Goal: Task Accomplishment & Management: Complete application form

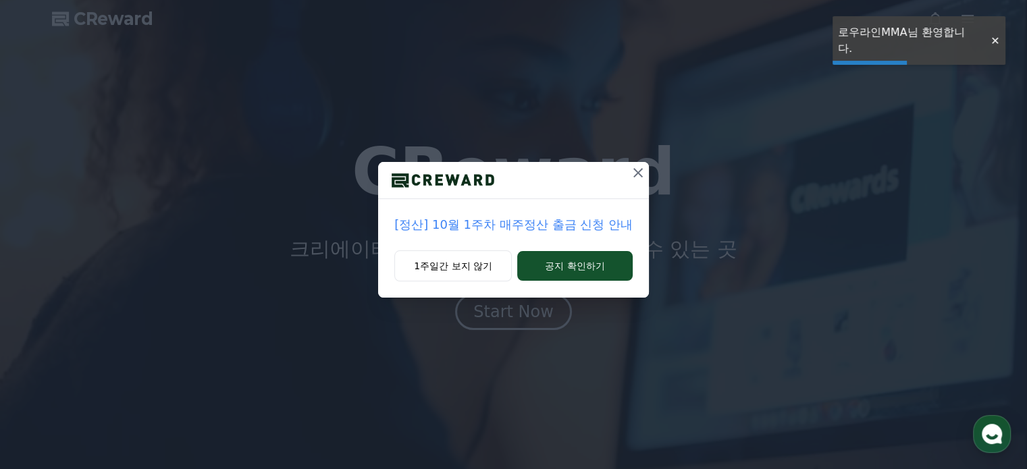
click at [641, 183] on button at bounding box center [638, 173] width 22 height 22
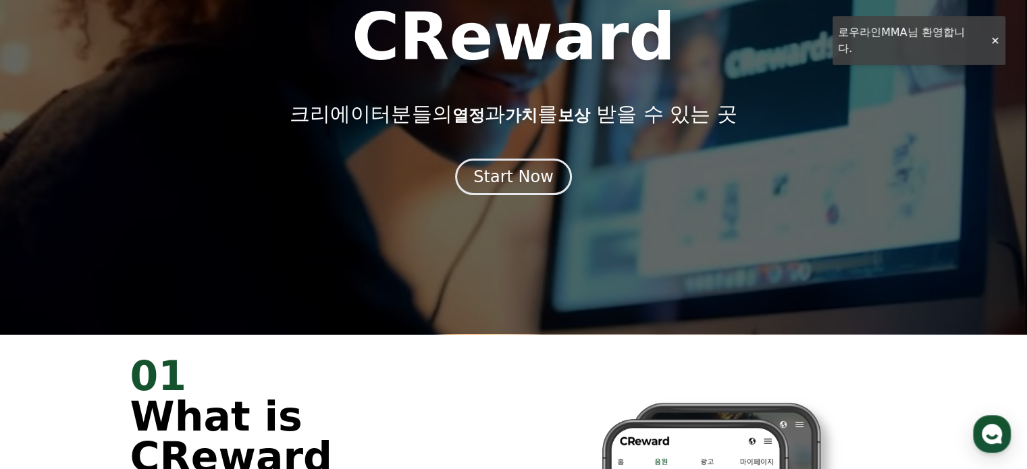
scroll to position [203, 0]
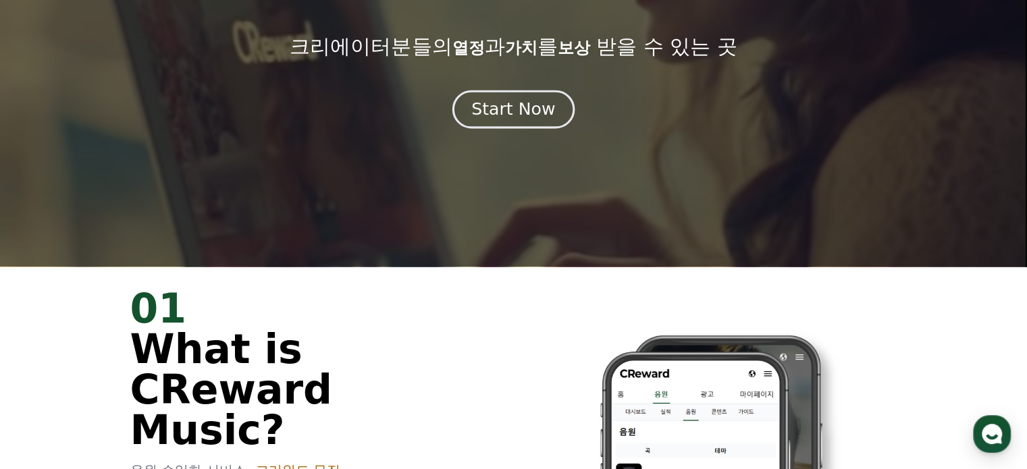
click at [531, 109] on div "Start Now" at bounding box center [513, 109] width 84 height 23
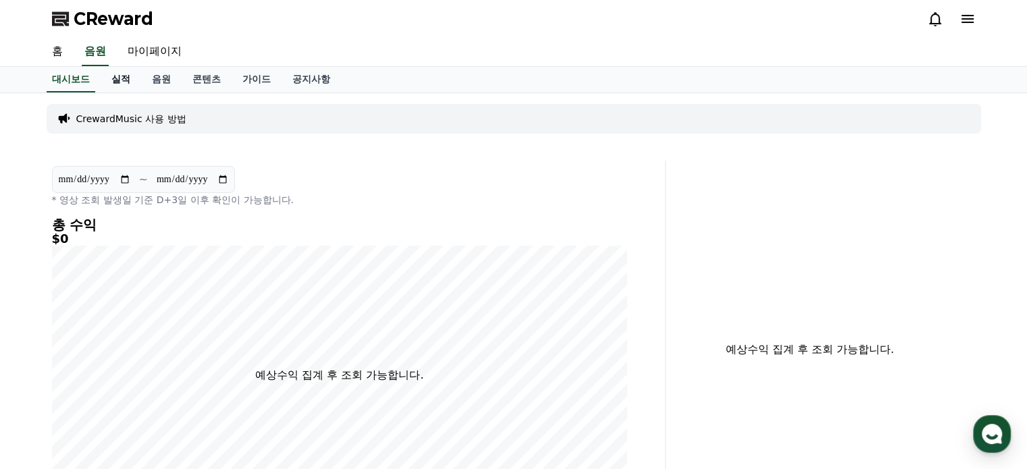
click at [122, 78] on link "실적" at bounding box center [121, 80] width 41 height 26
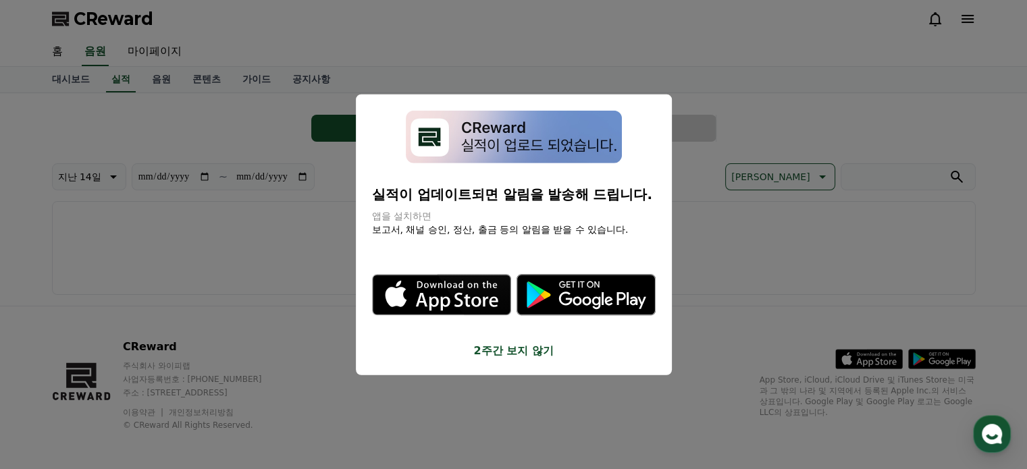
click at [537, 350] on button "2주간 보지 않기" at bounding box center [514, 351] width 284 height 16
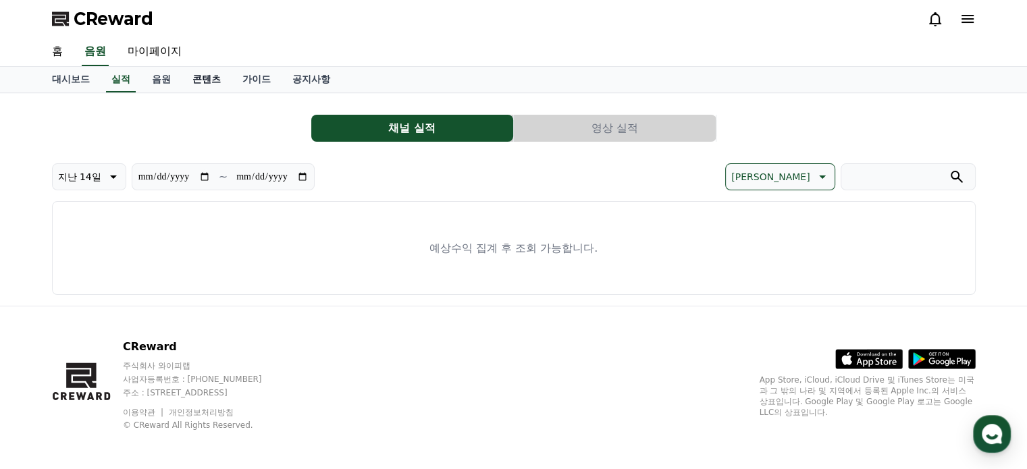
click at [186, 70] on link "콘텐츠" at bounding box center [207, 80] width 50 height 26
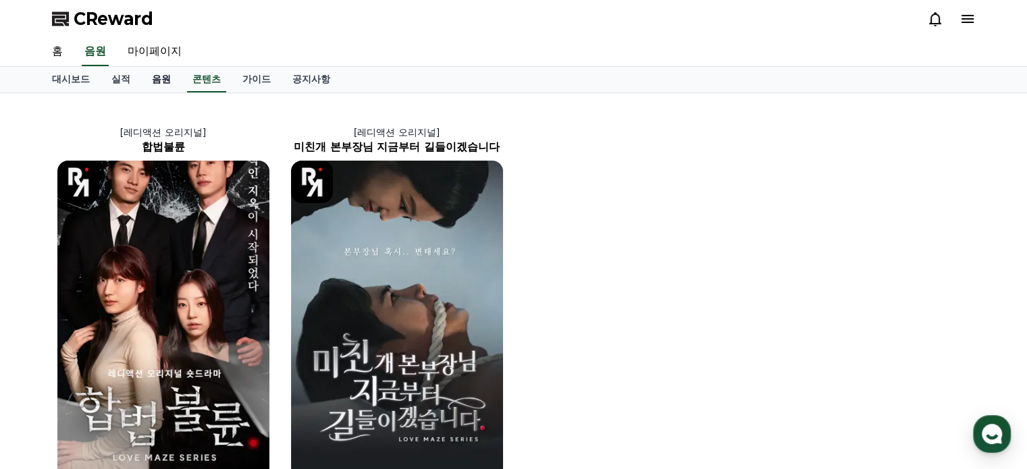
click at [156, 76] on link "음원" at bounding box center [161, 80] width 41 height 26
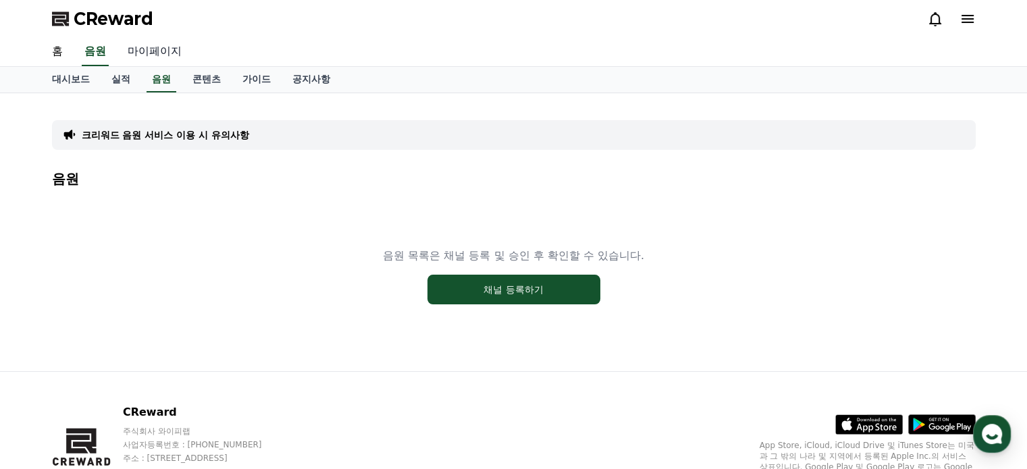
click at [153, 47] on link "마이페이지" at bounding box center [155, 52] width 76 height 28
select select "**********"
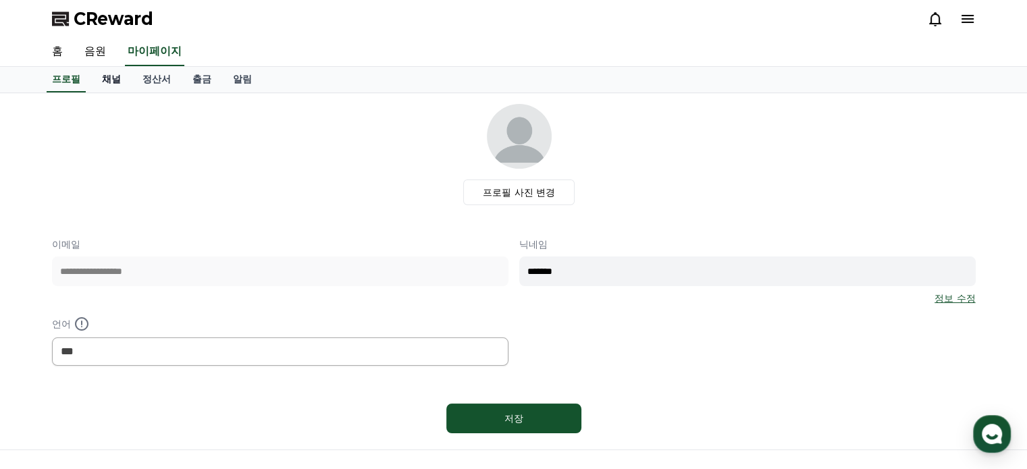
click at [112, 80] on link "채널" at bounding box center [111, 80] width 41 height 26
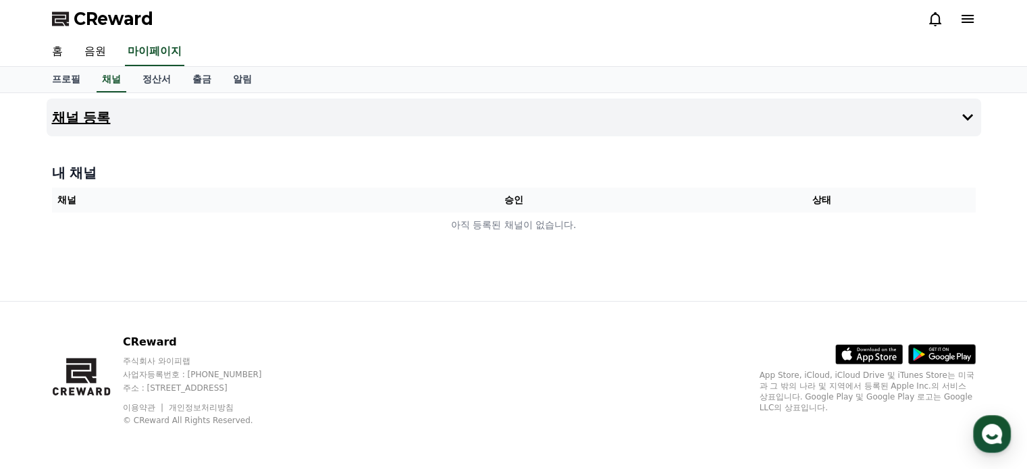
click at [162, 104] on button "채널 등록" at bounding box center [514, 118] width 935 height 38
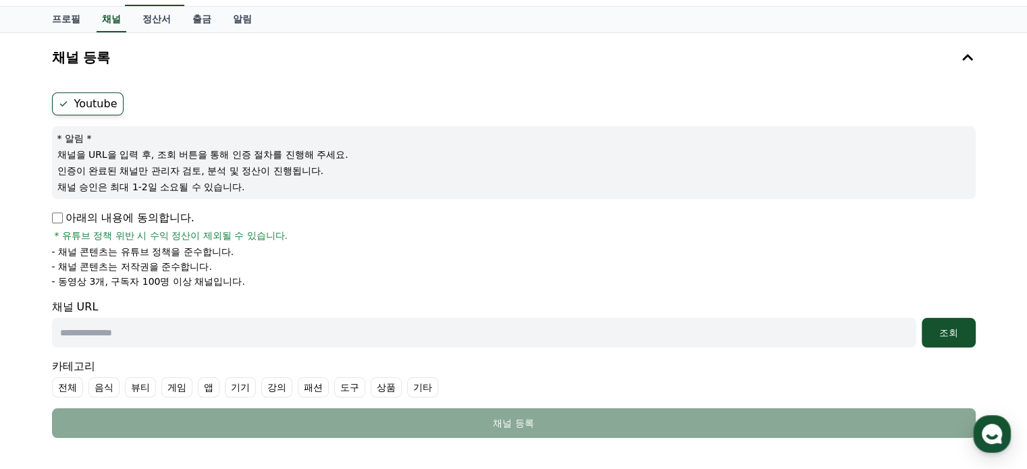
scroll to position [68, 0]
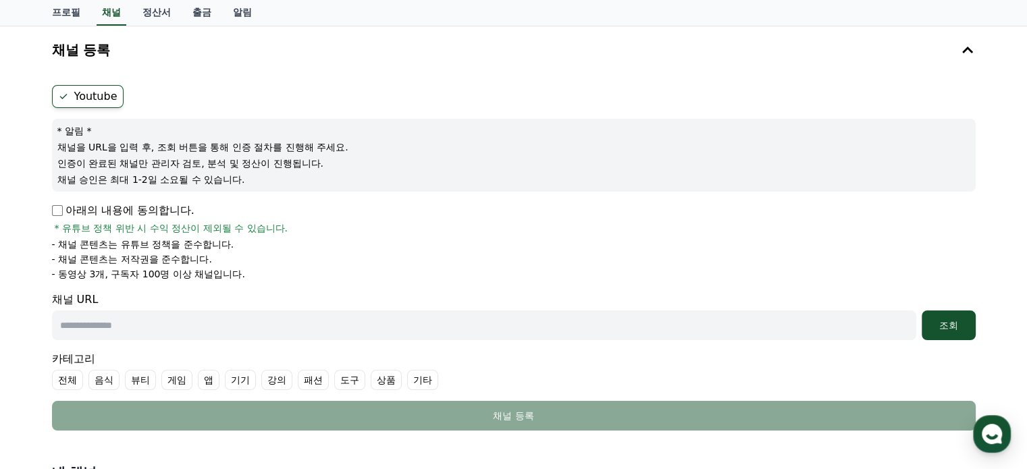
click at [299, 314] on input "text" at bounding box center [484, 326] width 864 height 30
paste input "**********"
type input "**********"
click at [917, 328] on div "**********" at bounding box center [514, 326] width 924 height 30
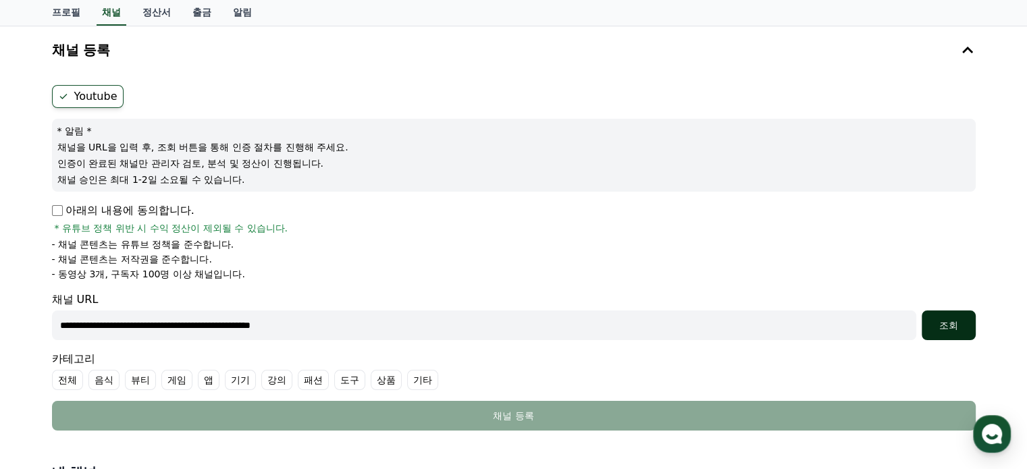
click at [959, 328] on div "조회" at bounding box center [948, 326] width 43 height 14
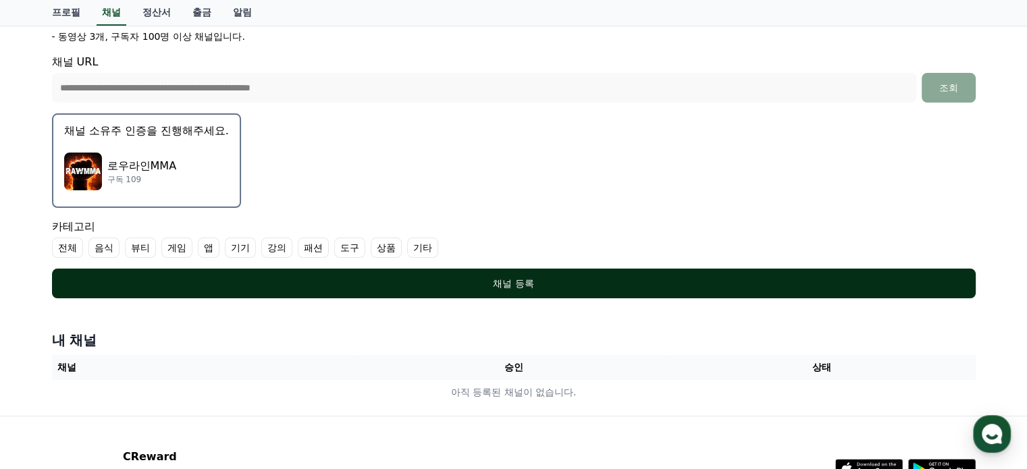
scroll to position [338, 0]
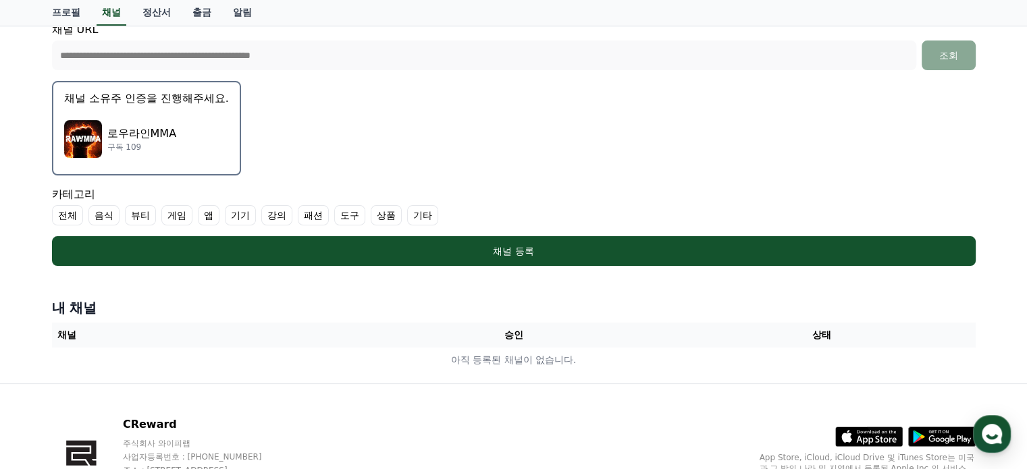
click at [122, 123] on div "로우라인MMA 구독 109" at bounding box center [146, 139] width 165 height 54
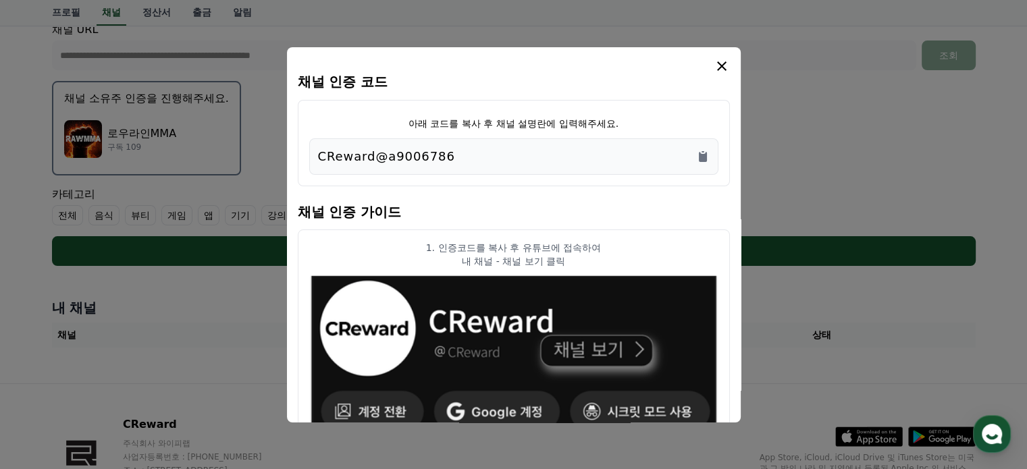
click at [463, 156] on div "CReward@a9006786" at bounding box center [514, 156] width 392 height 19
click at [697, 154] on icon "Copy to clipboard" at bounding box center [703, 157] width 14 height 14
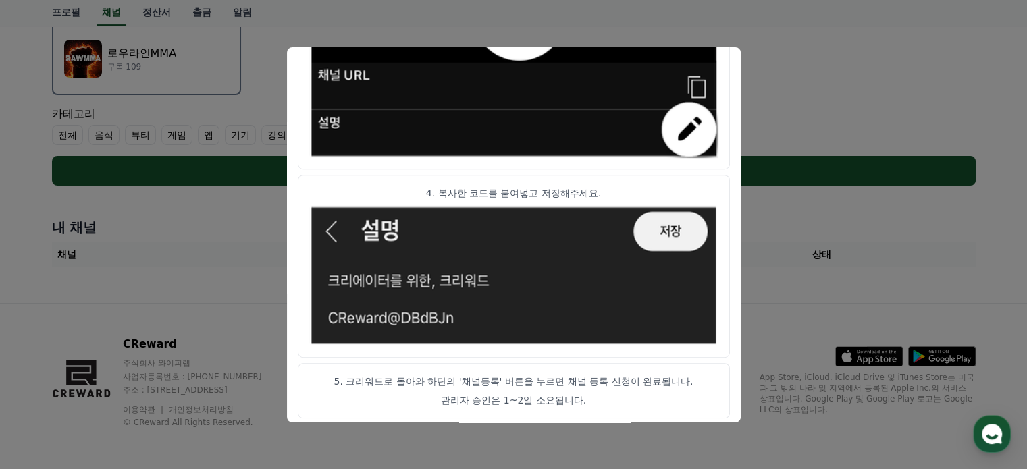
scroll to position [789, 0]
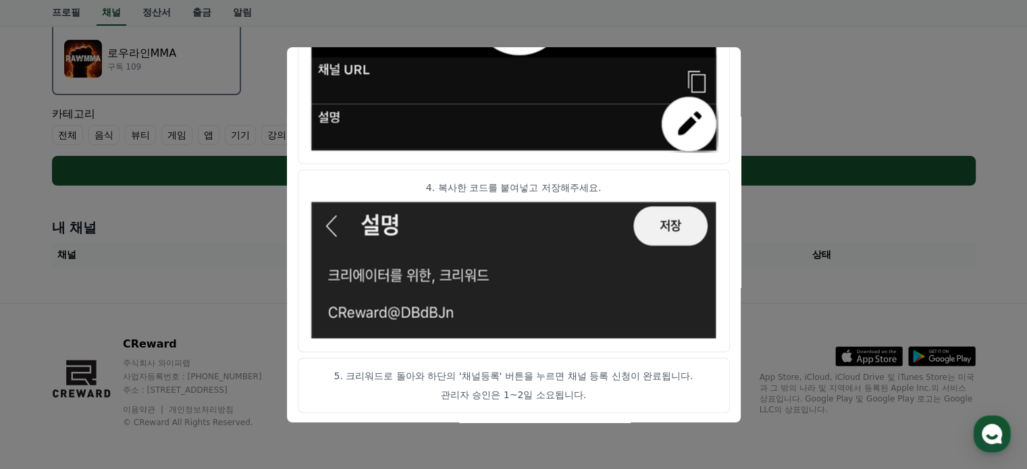
click at [825, 111] on button "close modal" at bounding box center [513, 234] width 1027 height 469
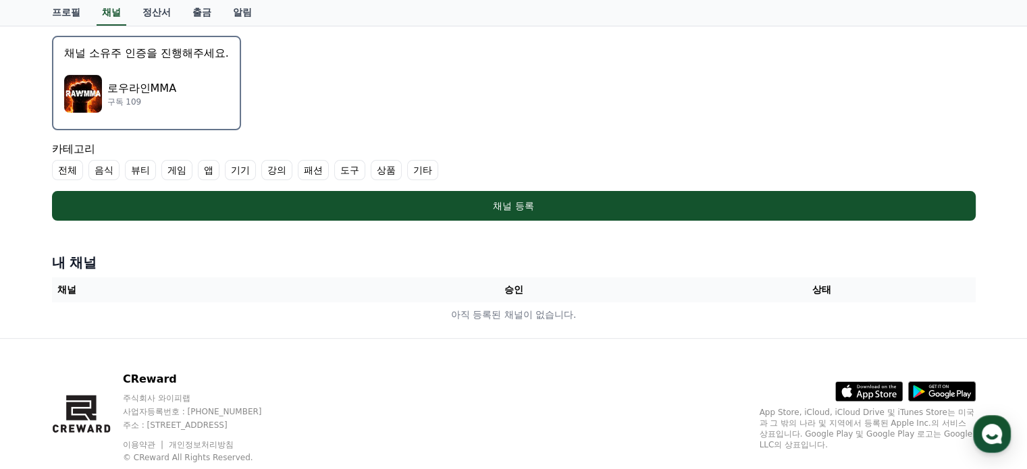
scroll to position [215, 0]
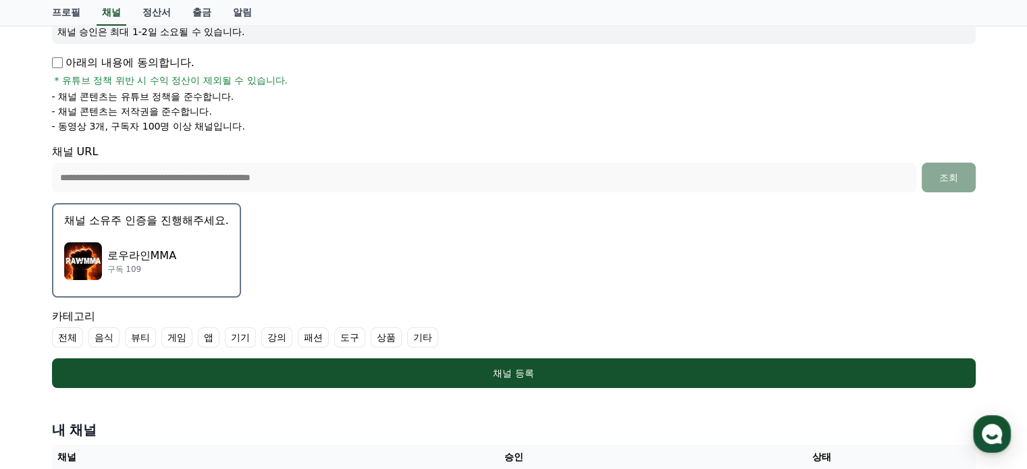
click at [197, 243] on div "로우라인MMA 구독 109" at bounding box center [146, 261] width 165 height 54
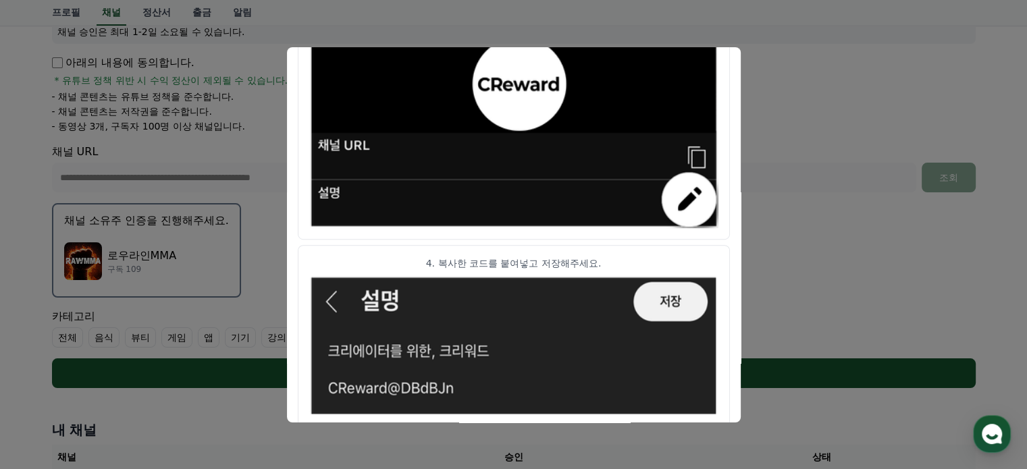
scroll to position [789, 0]
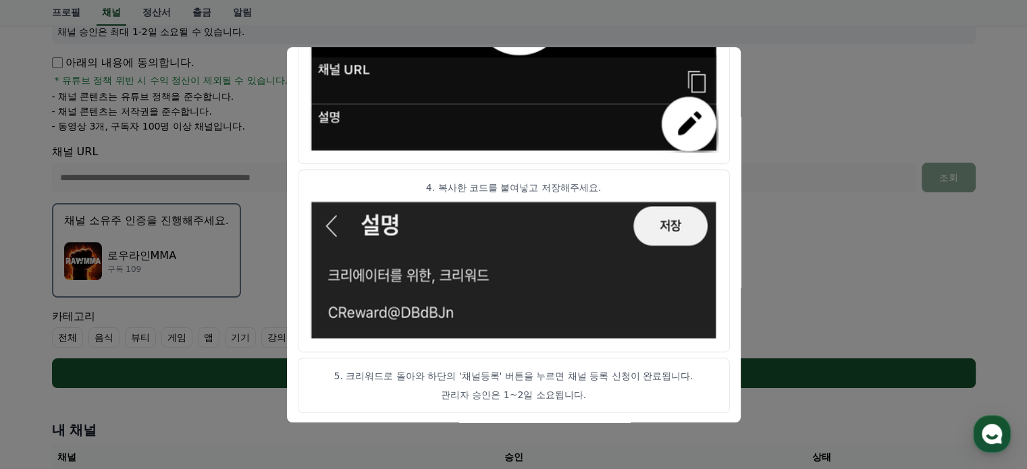
click at [776, 245] on button "close modal" at bounding box center [513, 234] width 1027 height 469
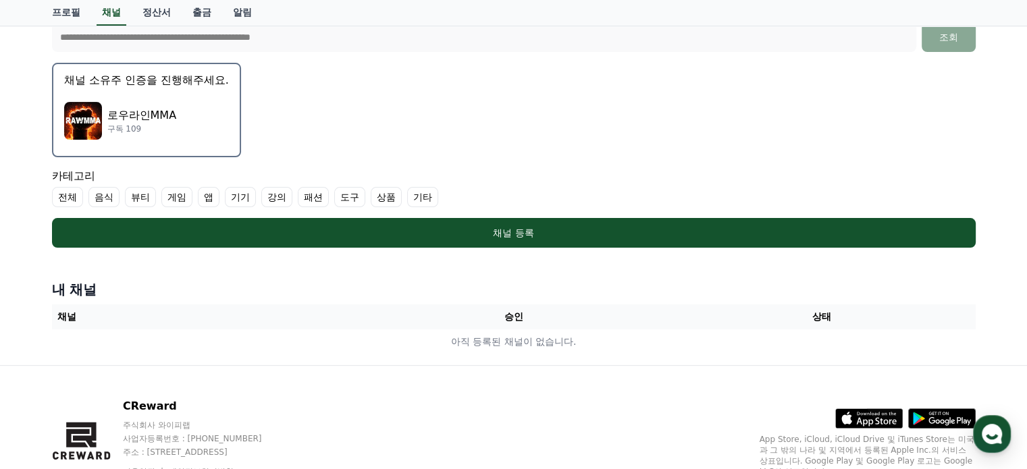
scroll to position [350, 0]
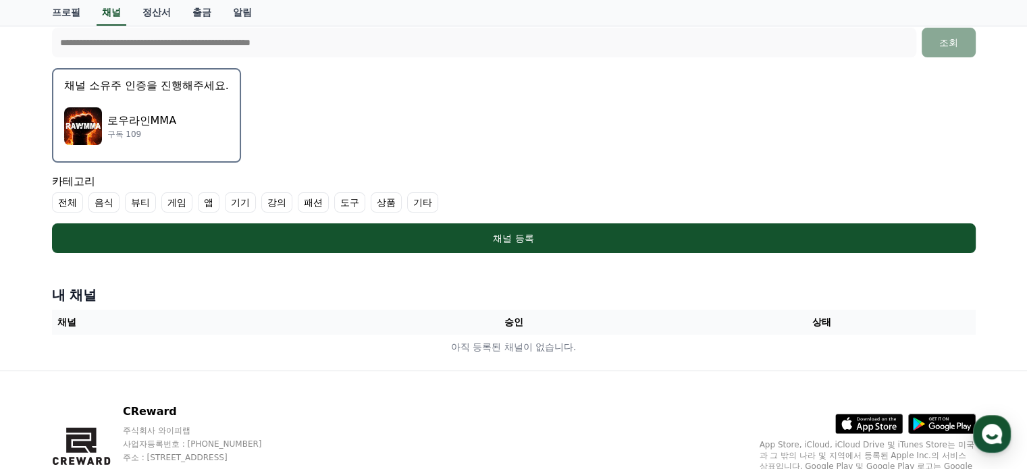
click at [184, 140] on div "로우라인MMA 구독 109" at bounding box center [146, 126] width 165 height 54
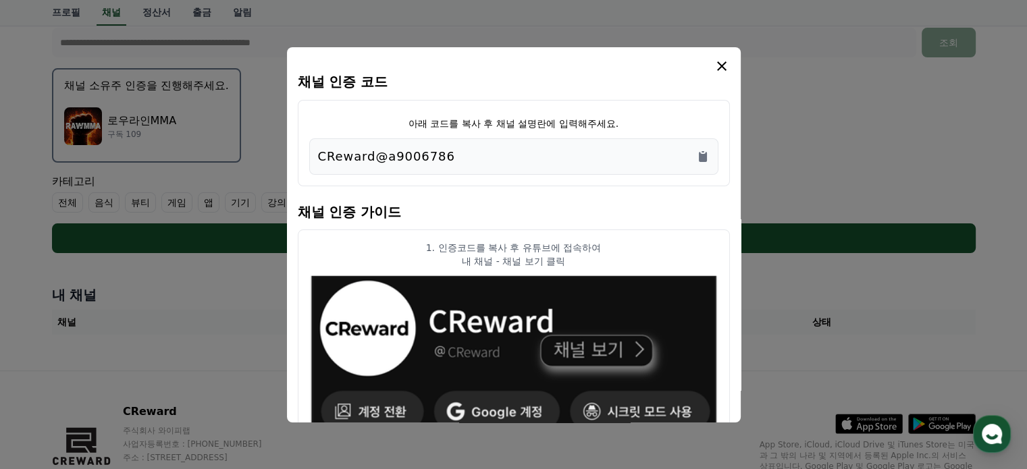
click at [727, 72] on icon "modal" at bounding box center [722, 66] width 16 height 16
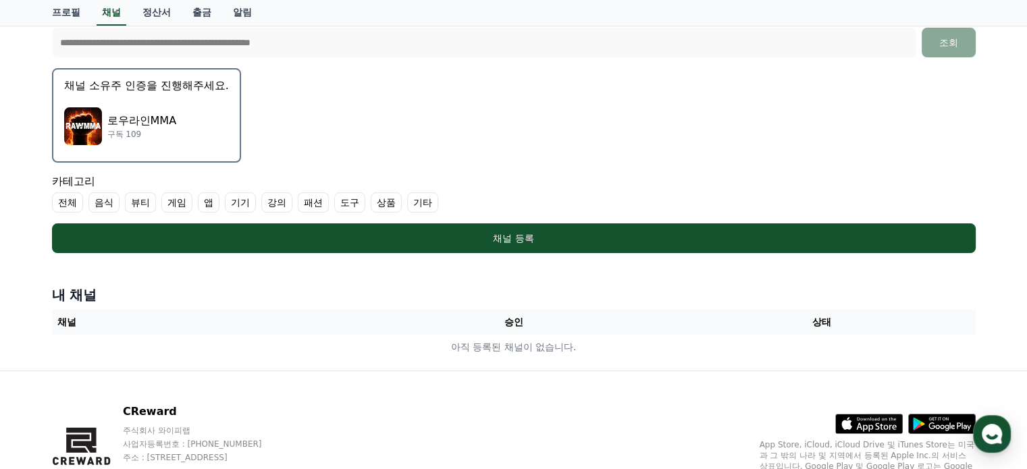
click at [424, 204] on label "기타" at bounding box center [422, 202] width 31 height 20
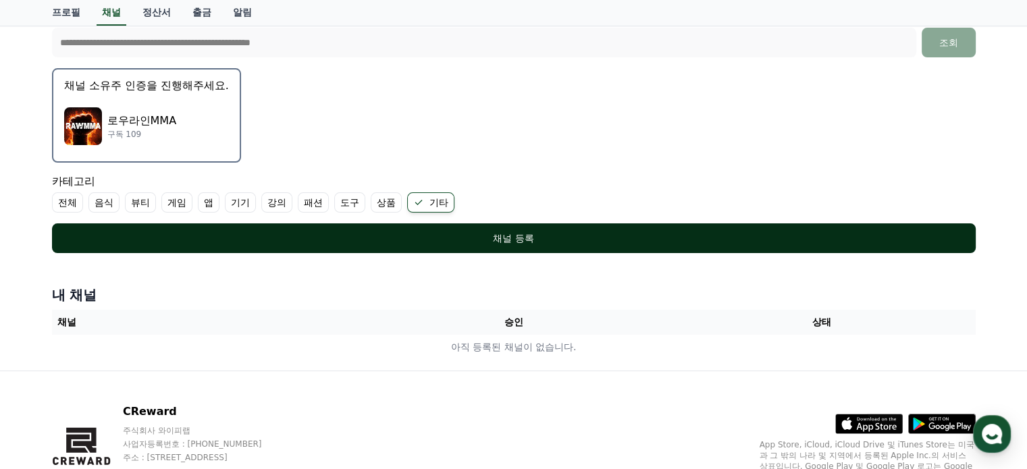
click at [358, 238] on div "채널 등록" at bounding box center [514, 239] width 870 height 14
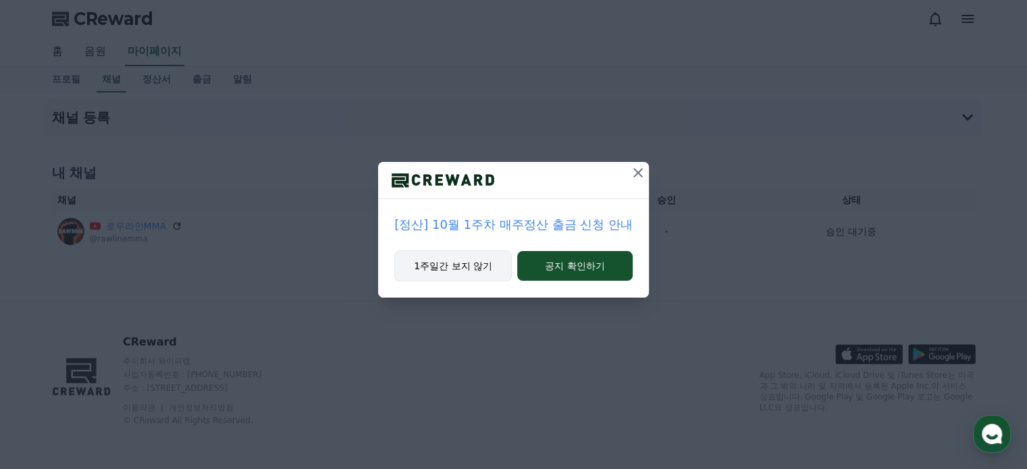
click at [485, 269] on button "1주일간 보지 않기" at bounding box center [452, 266] width 117 height 31
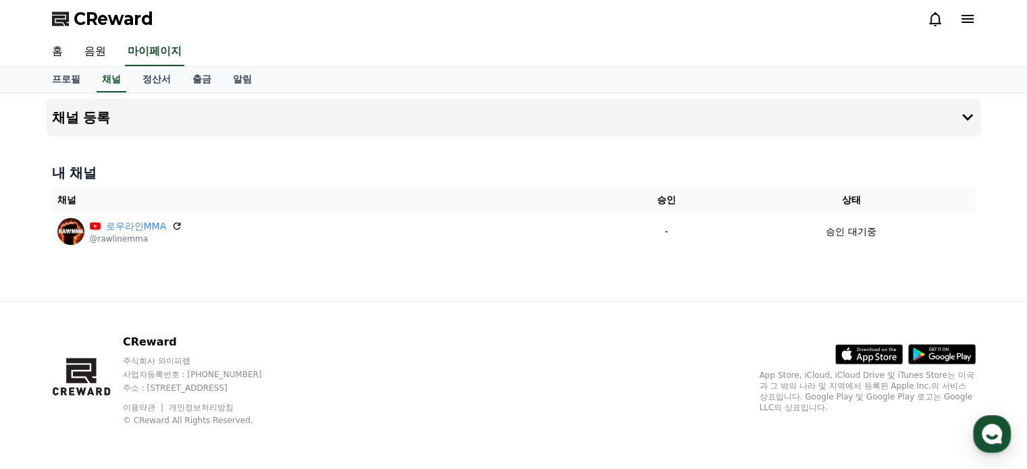
click at [959, 11] on icon at bounding box center [967, 19] width 16 height 16
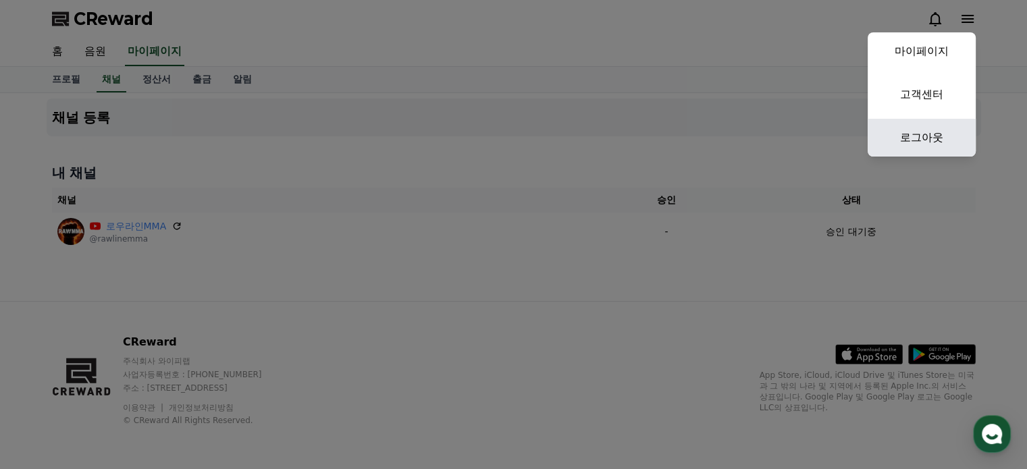
click at [923, 132] on link "로그아웃" at bounding box center [922, 138] width 108 height 38
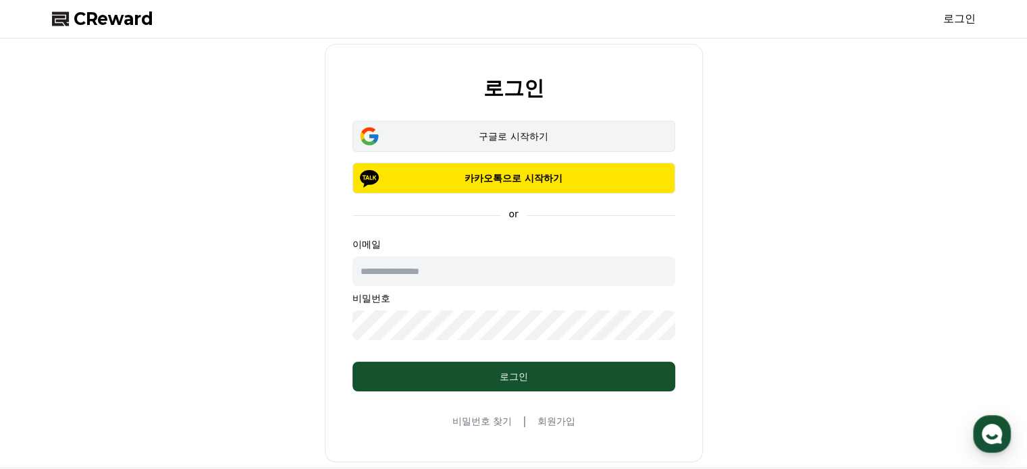
type input "**********"
click at [576, 135] on div "구글로 시작하기" at bounding box center [514, 137] width 284 height 14
